Goal: Task Accomplishment & Management: Manage account settings

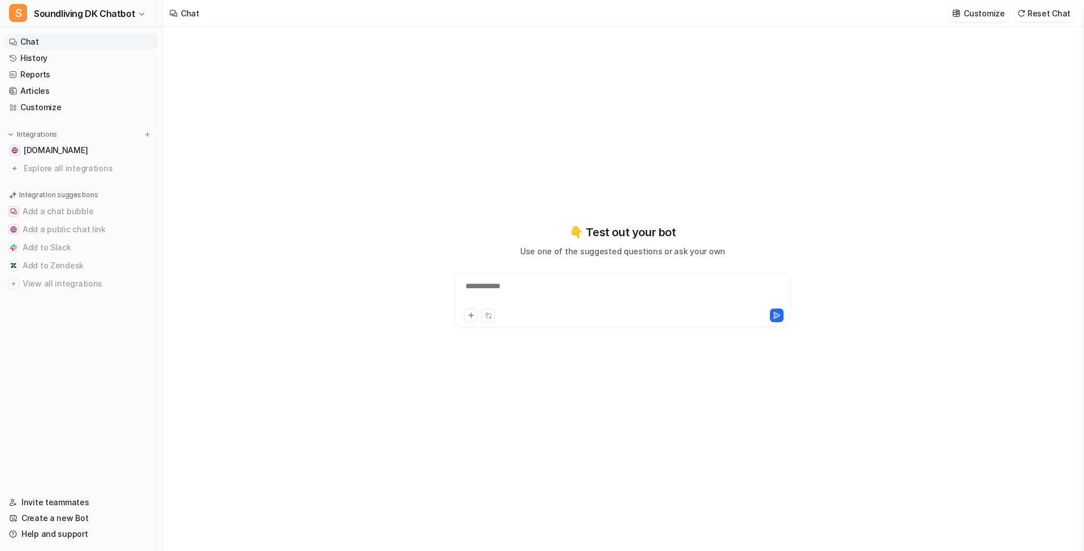
type textarea "**********"
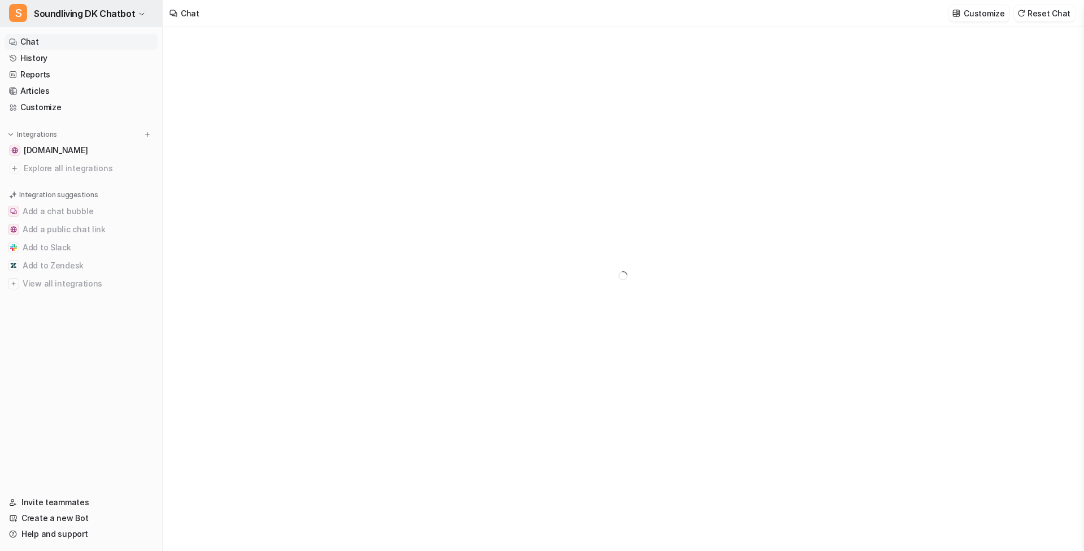
click at [79, 12] on span "Soundliving DK Chatbot" at bounding box center [84, 14] width 101 height 16
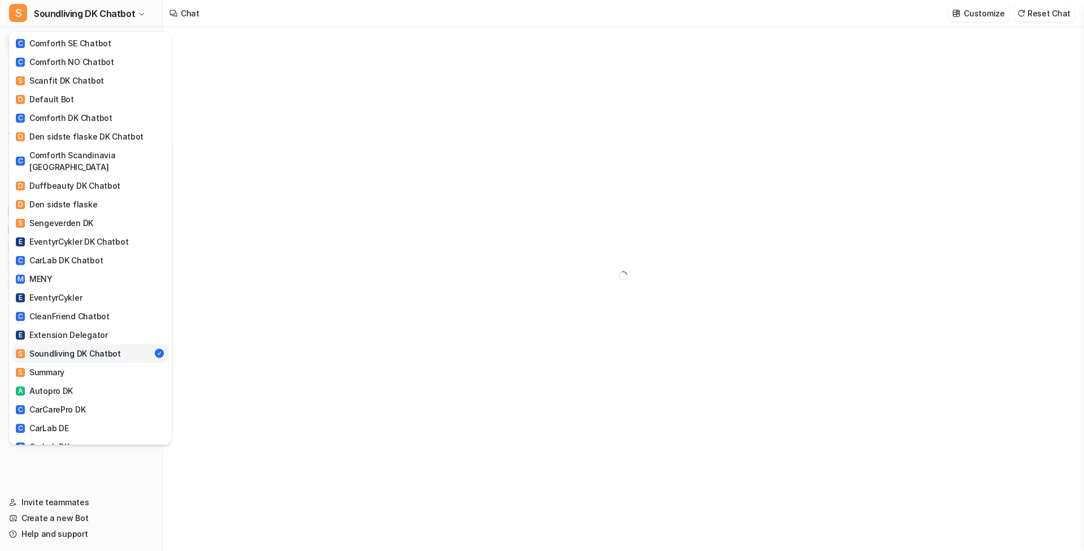
click at [323, 102] on div "S Soundliving DK Chatbot C Comforth SE Chatbot C Comforth NO Chatbot S Scanfit …" at bounding box center [542, 275] width 1084 height 551
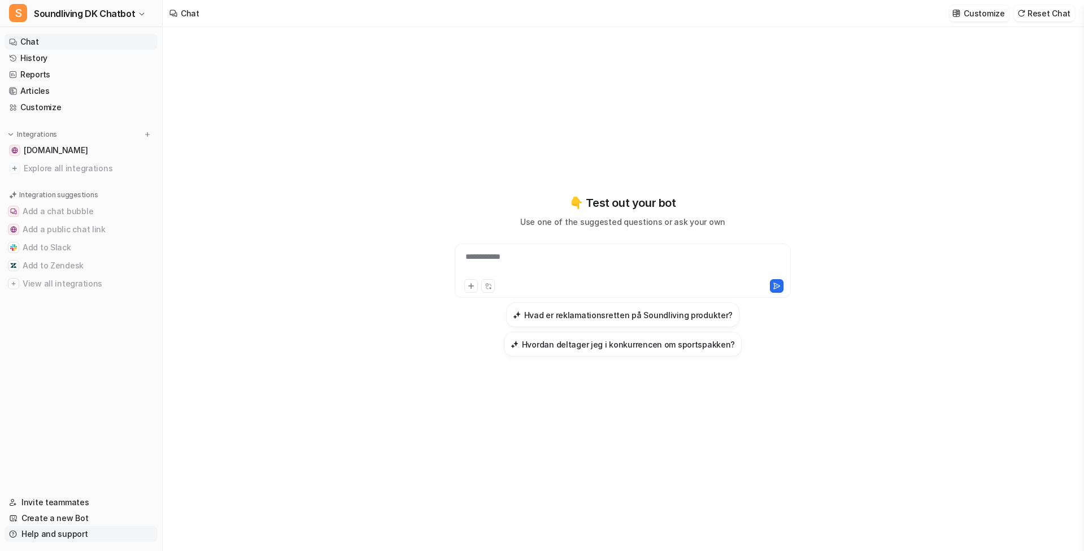
click at [63, 533] on link "Help and support" at bounding box center [81, 534] width 153 height 16
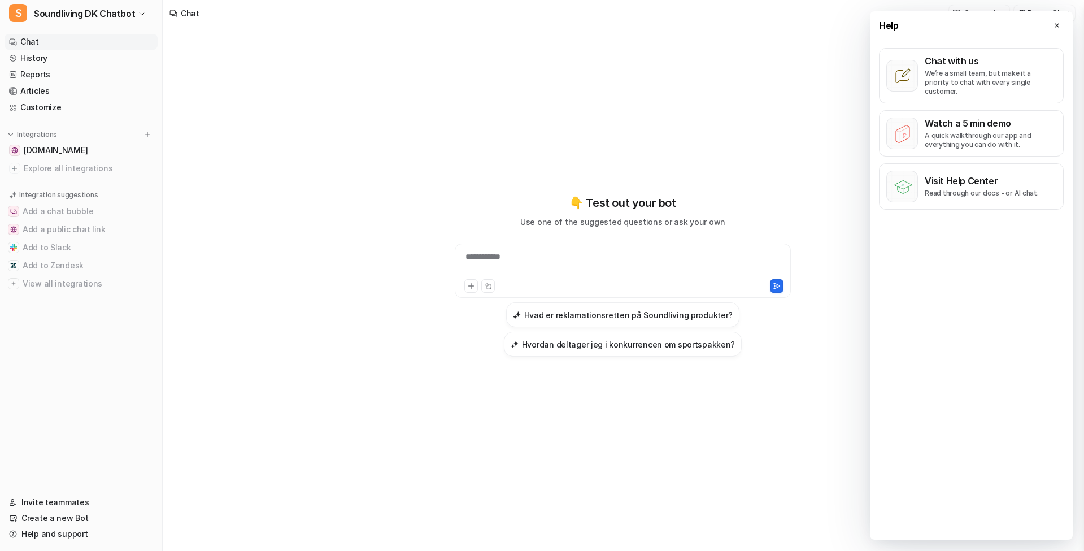
click at [1060, 25] on icon at bounding box center [1057, 25] width 8 height 8
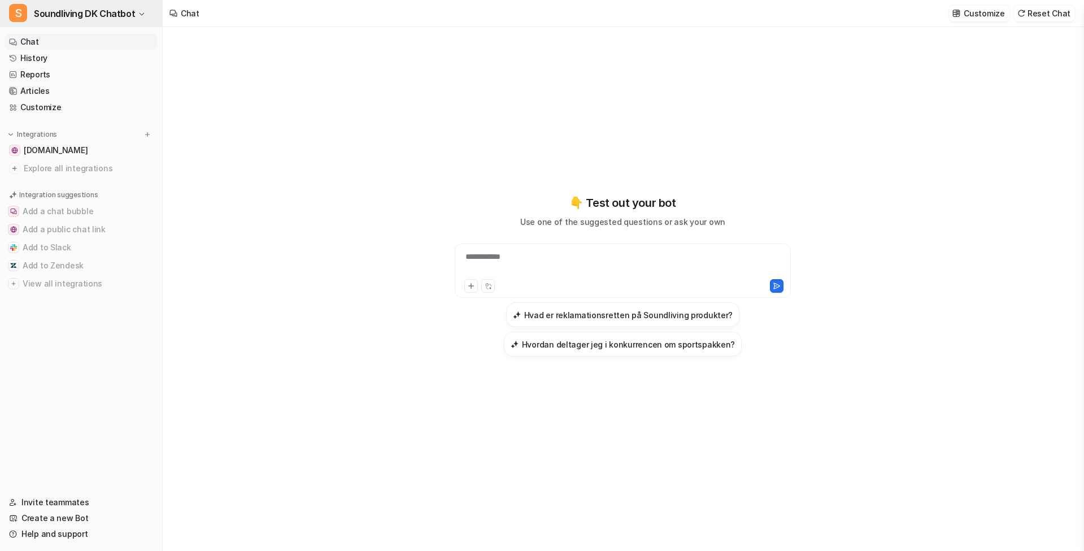
click at [47, 11] on span "Soundliving DK Chatbot" at bounding box center [84, 14] width 101 height 16
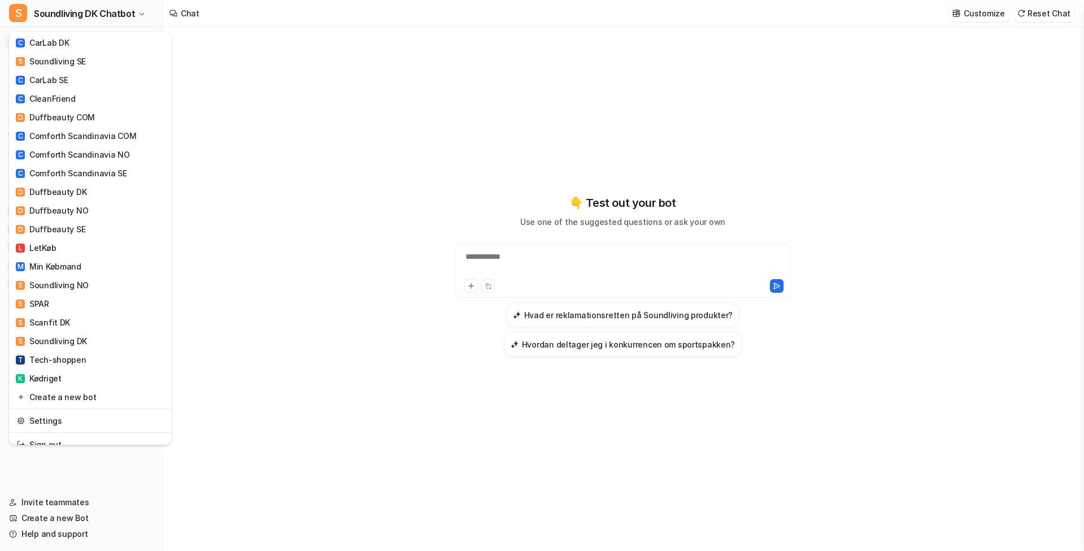
scroll to position [403, 0]
click at [38, 412] on link "Settings" at bounding box center [90, 421] width 156 height 19
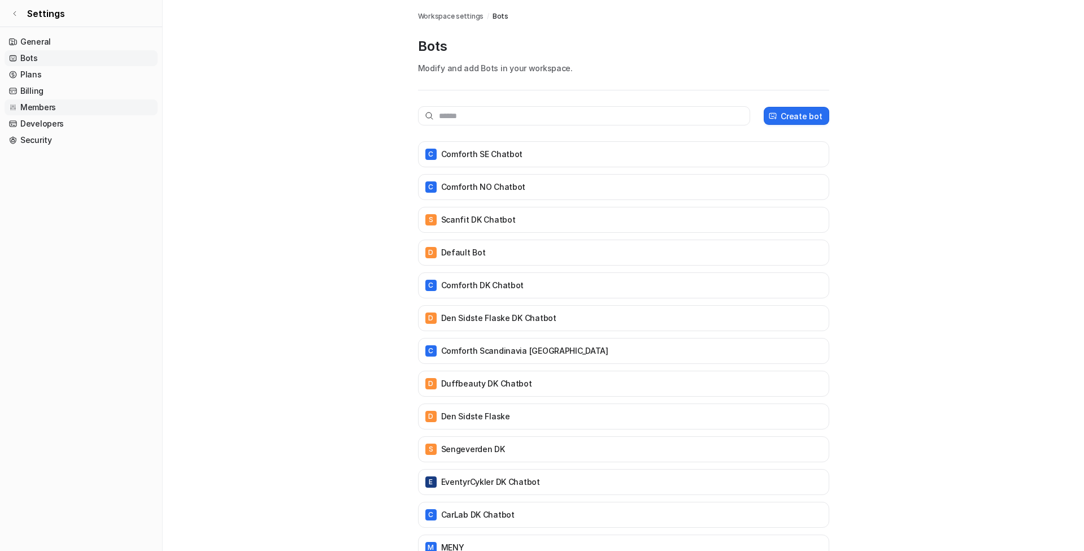
drag, startPoint x: 54, startPoint y: 94, endPoint x: 69, endPoint y: 101, distance: 16.7
click at [54, 94] on link "Billing" at bounding box center [81, 91] width 153 height 16
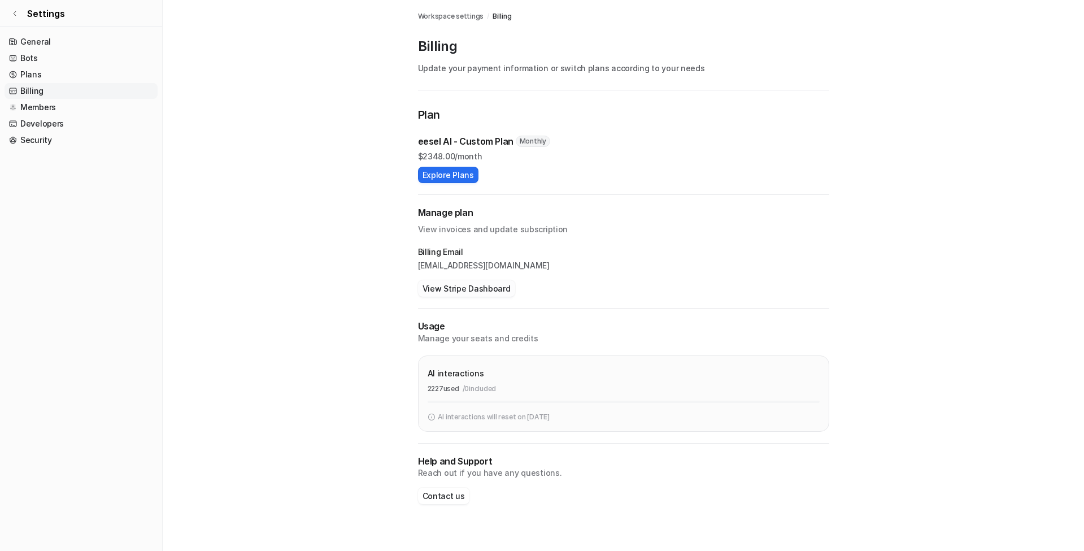
click at [452, 290] on button "View Stripe Dashboard" at bounding box center [466, 288] width 97 height 16
click at [491, 288] on button "View Stripe Dashboard" at bounding box center [466, 288] width 97 height 16
click at [471, 286] on button "View Stripe Dashboard" at bounding box center [466, 288] width 97 height 16
